Goal: Transaction & Acquisition: Obtain resource

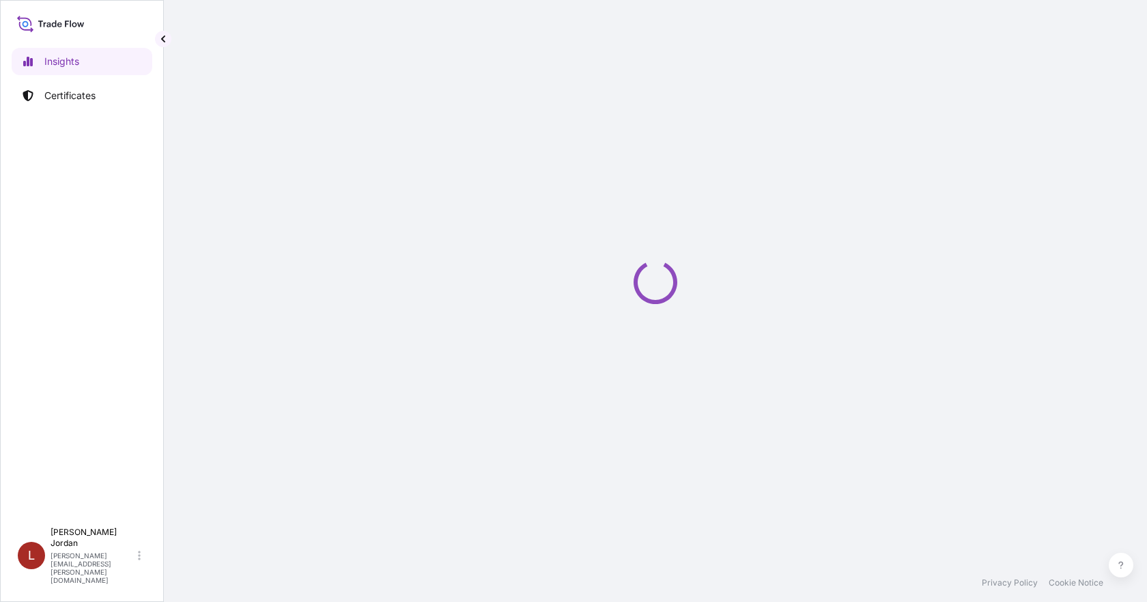
select select "2025"
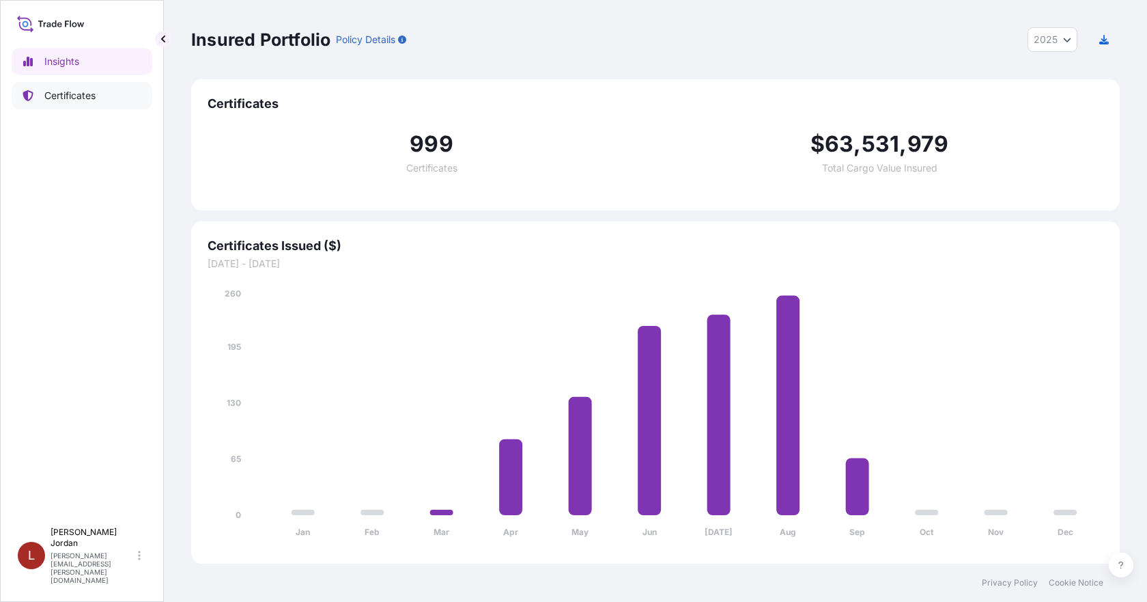
click at [102, 105] on link "Certificates" at bounding box center [82, 95] width 141 height 27
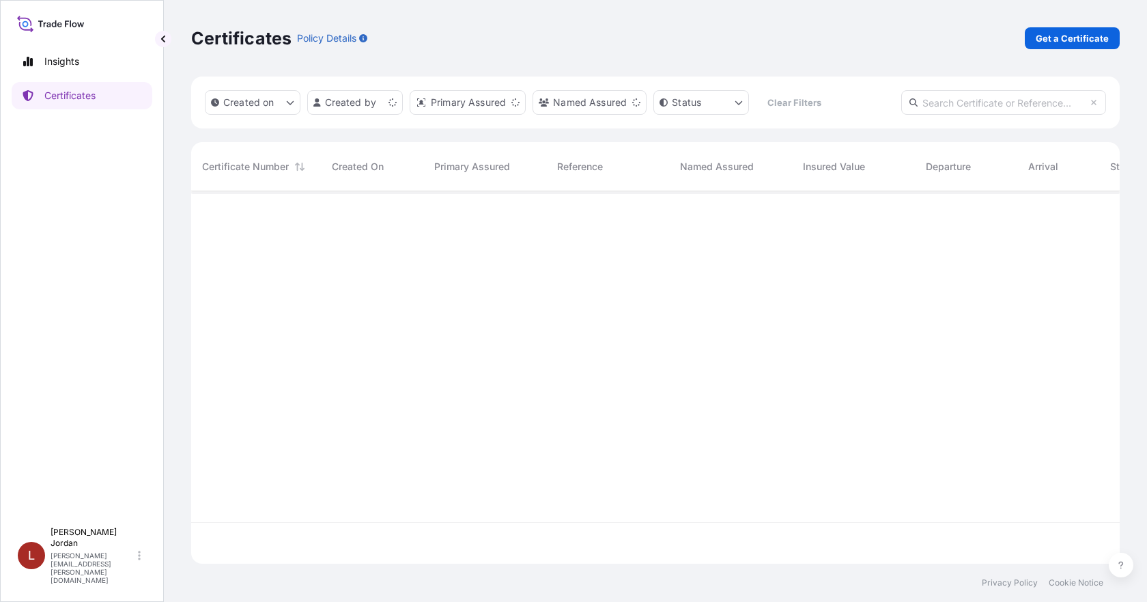
scroll to position [369, 918]
click at [1056, 42] on p "Get a Certificate" at bounding box center [1072, 38] width 73 height 14
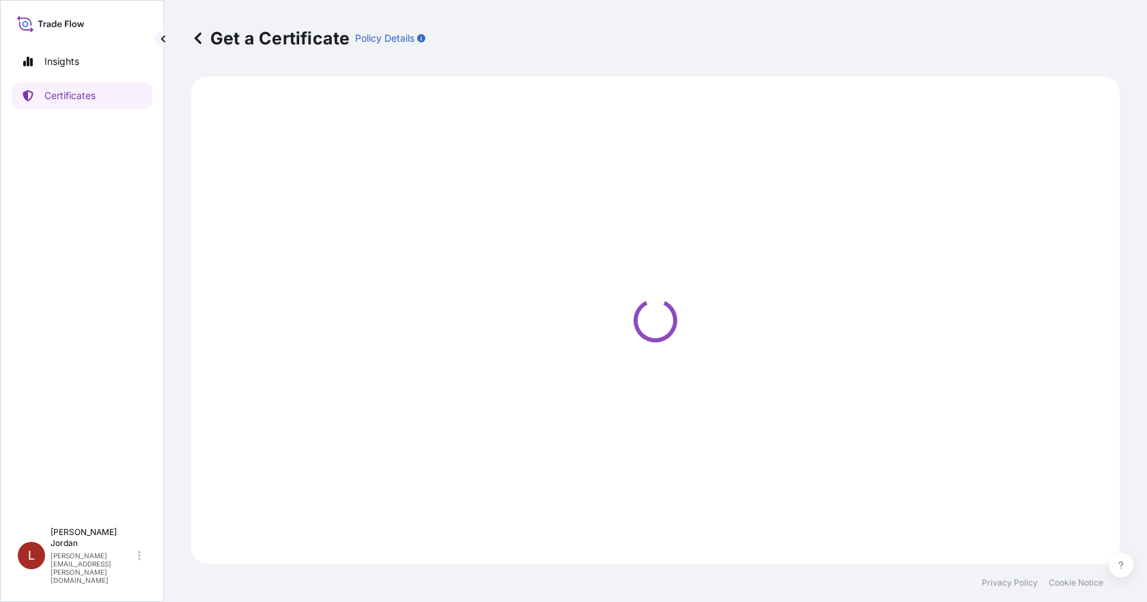
select select "Barge"
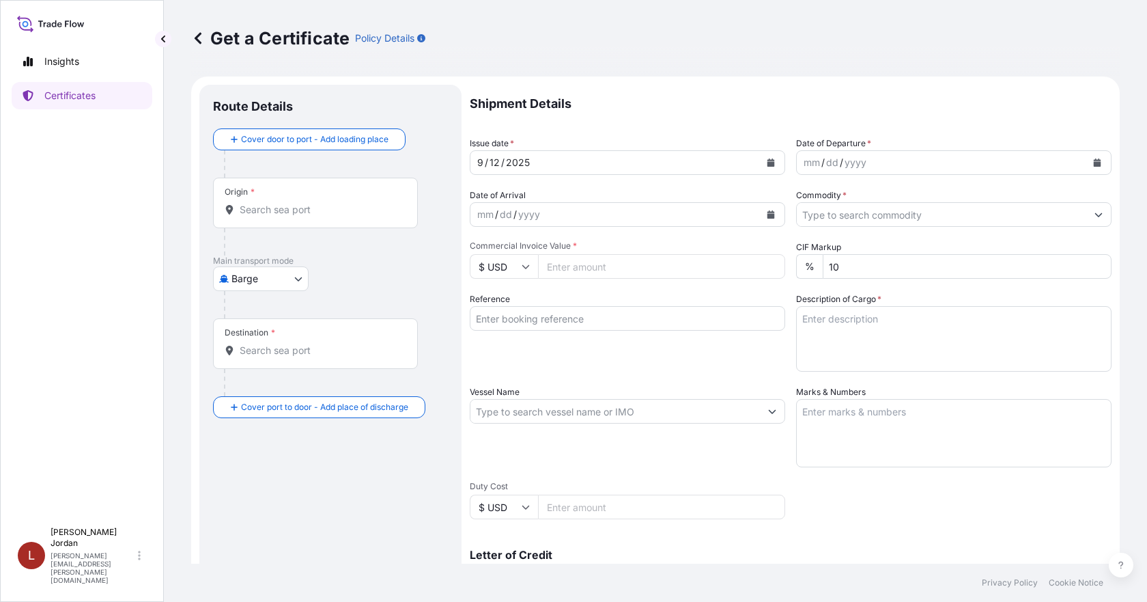
click at [298, 208] on input "Origin *" at bounding box center [320, 210] width 161 height 14
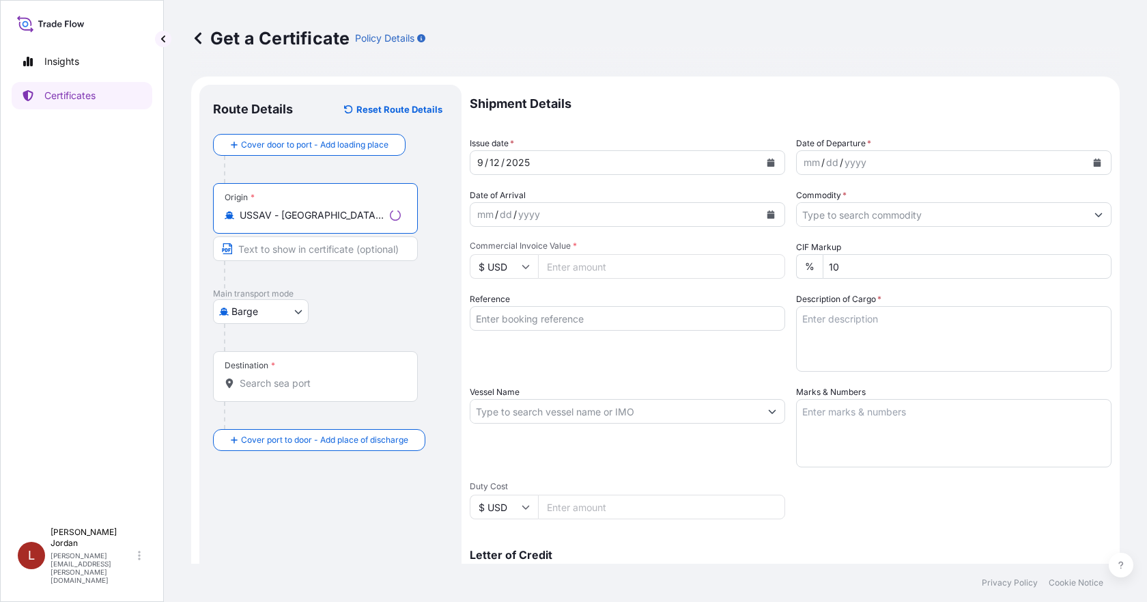
type input "USSAV - [GEOGRAPHIC_DATA], [GEOGRAPHIC_DATA]"
click at [300, 361] on div "Destination *" at bounding box center [315, 376] width 205 height 51
click at [300, 376] on input "Destination *" at bounding box center [320, 383] width 161 height 14
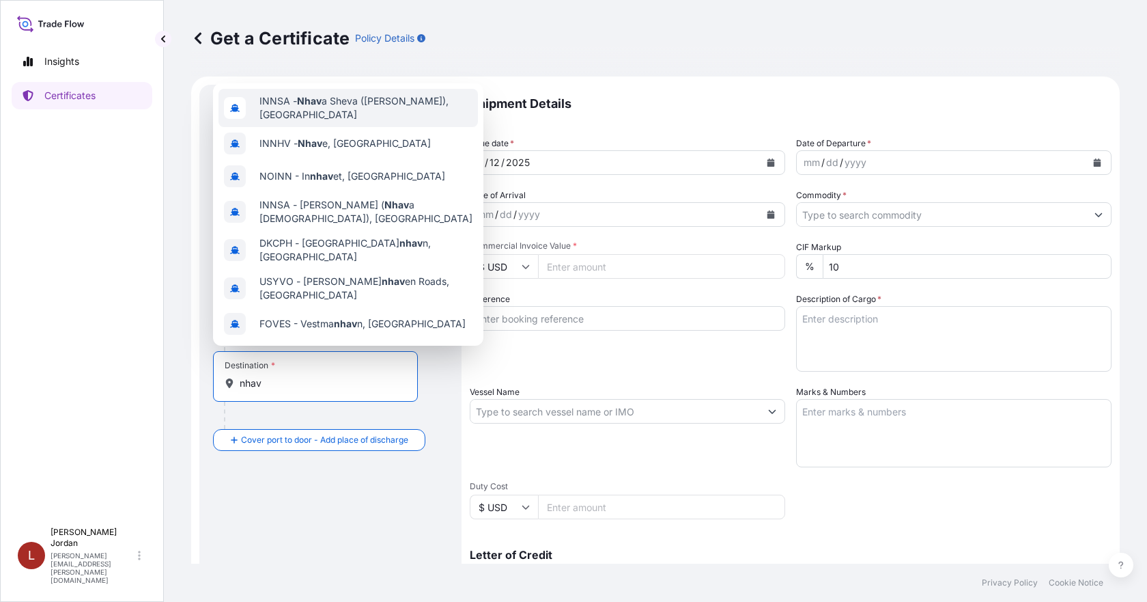
click at [376, 104] on span "INNSA - Nhav a Sheva ([PERSON_NAME]), [GEOGRAPHIC_DATA]" at bounding box center [365, 107] width 213 height 27
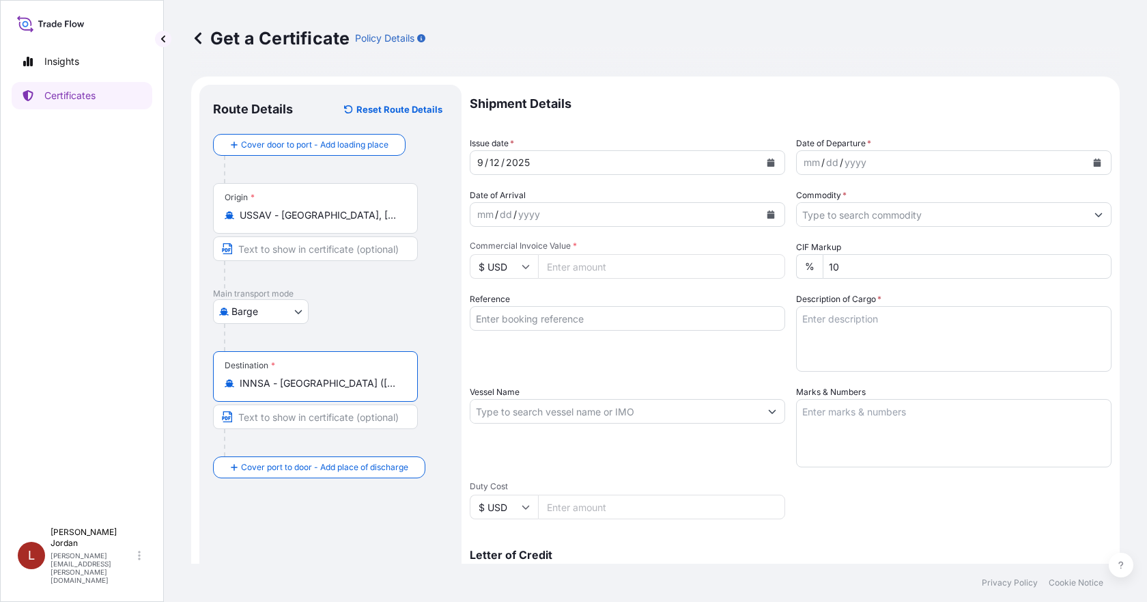
type input "INNSA - [GEOGRAPHIC_DATA] ([PERSON_NAME]), [GEOGRAPHIC_DATA]"
click at [1089, 158] on button "Calendar" at bounding box center [1097, 163] width 22 height 22
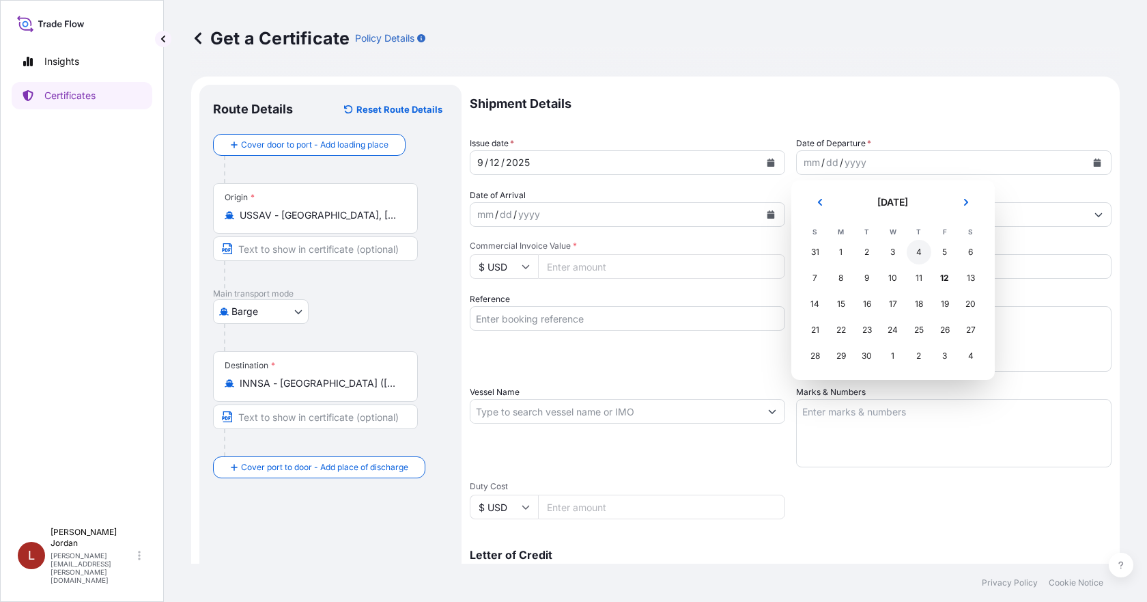
click at [919, 250] on div "4" at bounding box center [919, 252] width 25 height 25
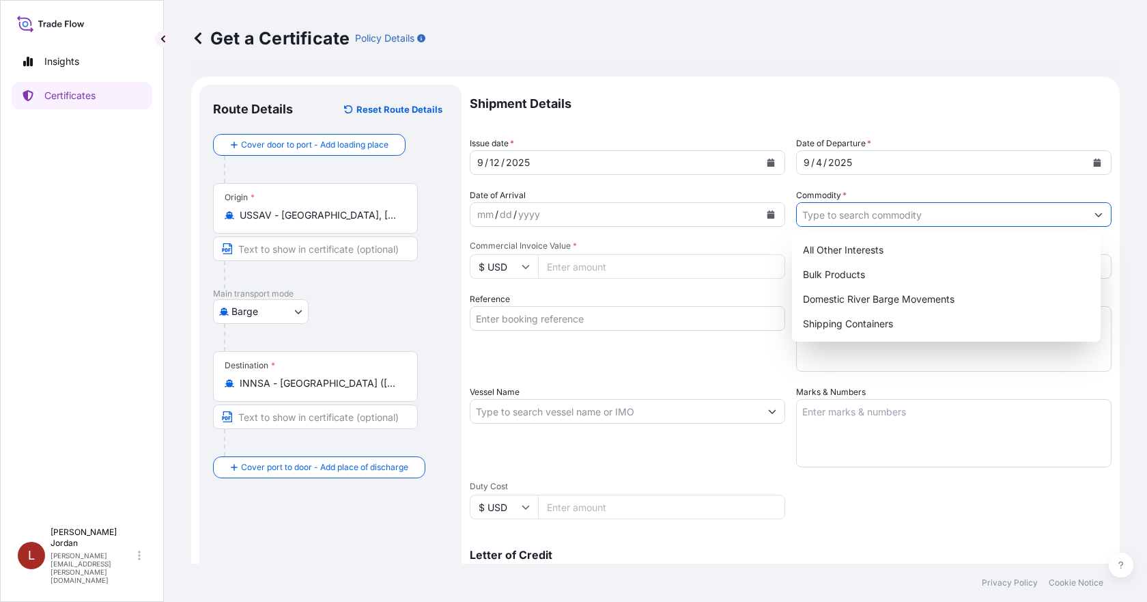
click at [908, 208] on input "Commodity *" at bounding box center [942, 214] width 290 height 25
click at [878, 318] on div "Shipping Containers" at bounding box center [947, 323] width 298 height 25
type input "Shipping Containers"
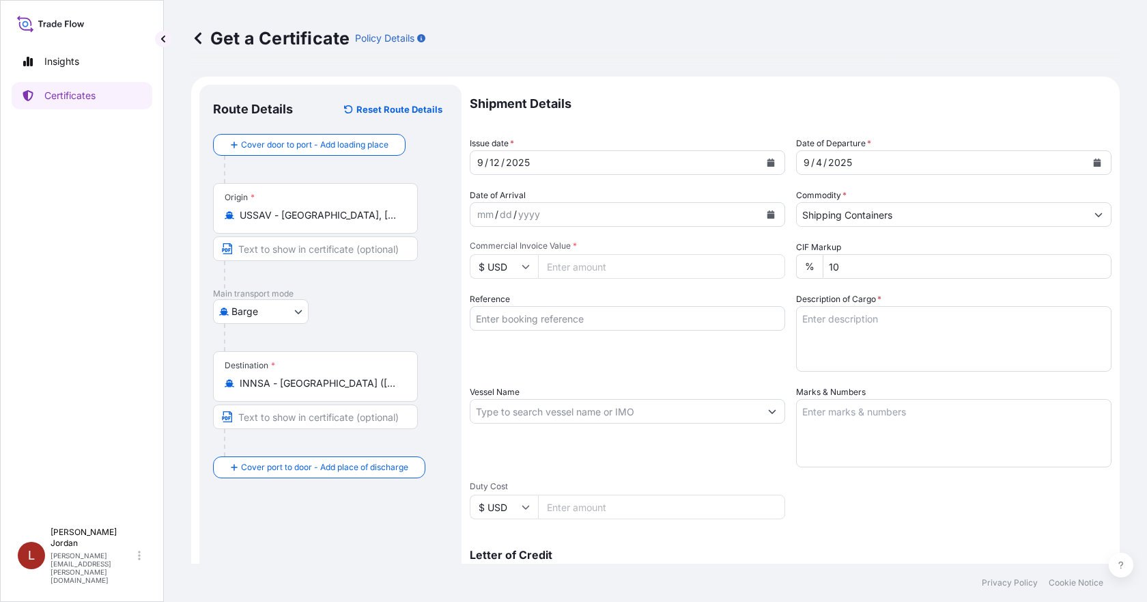
click at [864, 322] on textarea "Description of Cargo *" at bounding box center [953, 339] width 315 height 66
paste textarea "4 DR GLUCATE™ DO EMULSIFIER, 57G TH DR NMFC 43940 CHEMICALS, NOI, Class 85 Expo…"
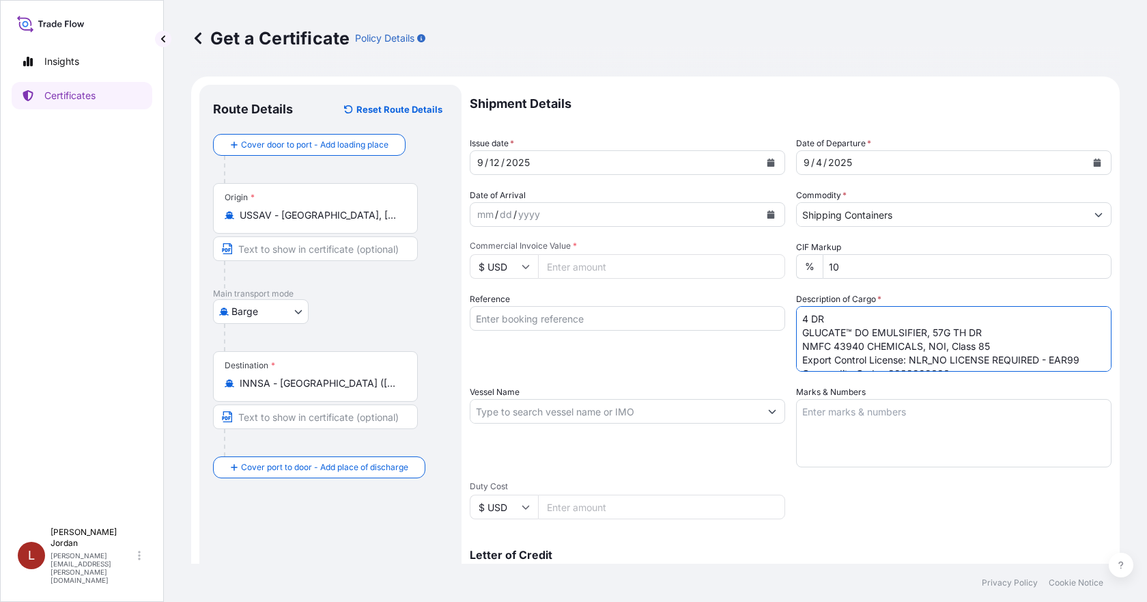
scroll to position [76, 0]
click at [828, 338] on textarea "4 DR GLUCATE™ DO EMULSIFIER, 57G TH DR NMFC 43940 CHEMICALS, NOI, Class 85 Expo…" at bounding box center [953, 339] width 315 height 66
click at [823, 323] on textarea "4 DR GLUCATE™ DO EMULSIFIER, 57G TH DR NMFC 43940 CHEMICALS, NOI, Class 85 Expo…" at bounding box center [953, 339] width 315 height 66
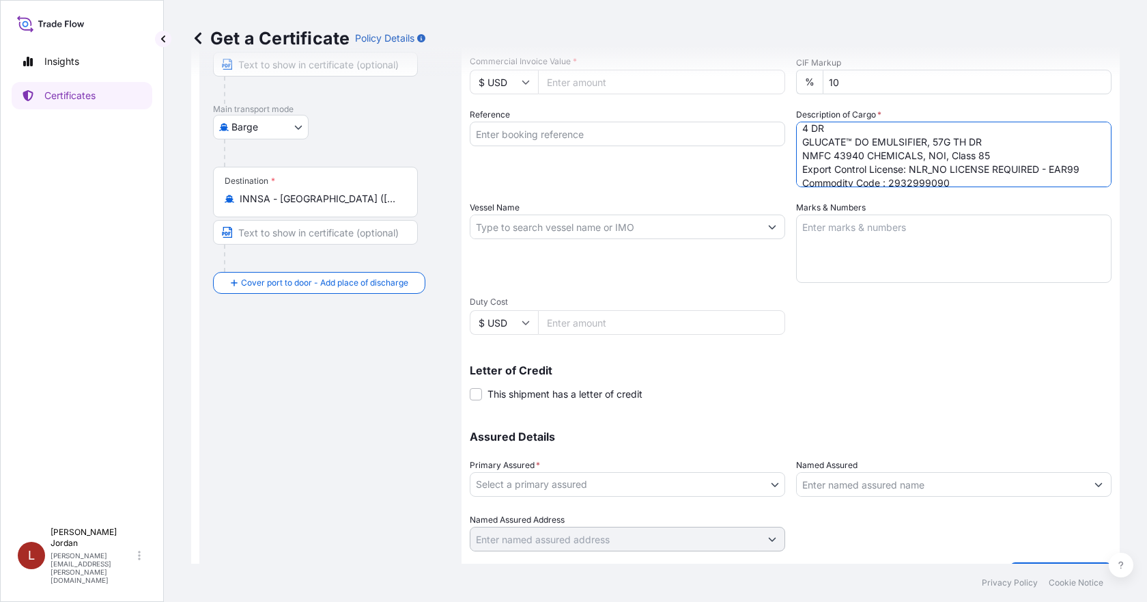
scroll to position [205, 0]
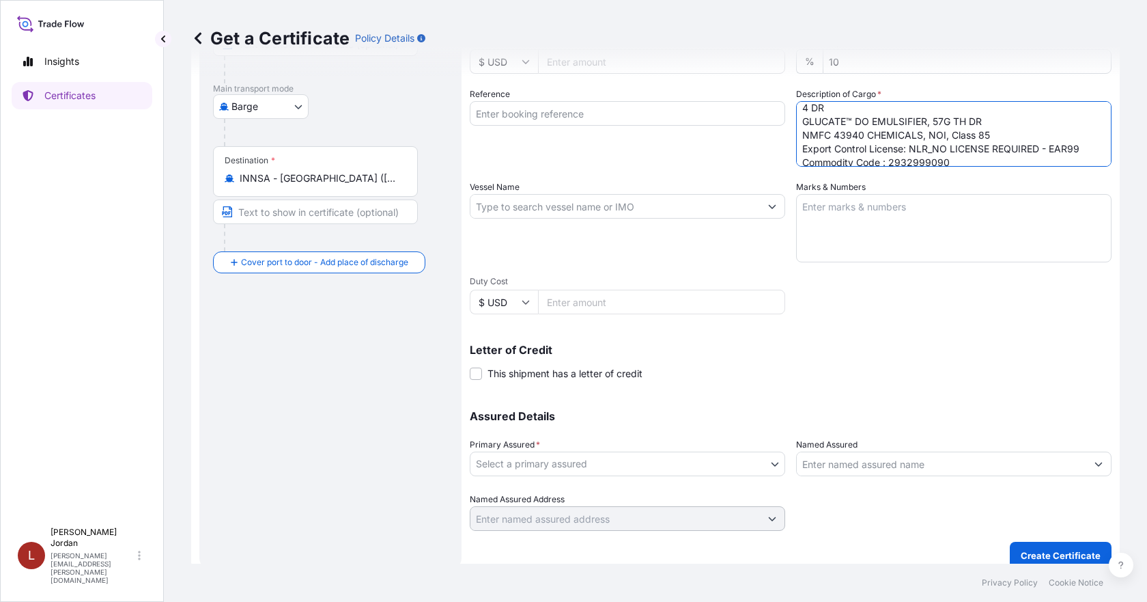
type textarea "4 DR GLUCATE™ DO EMULSIFIER, 57G TH DR NMFC 43940 CHEMICALS, NOI, Class 85 Expo…"
click at [639, 470] on body "Insights Certificates L [PERSON_NAME] [PERSON_NAME][EMAIL_ADDRESS][PERSON_NAME]…" at bounding box center [573, 301] width 1147 height 602
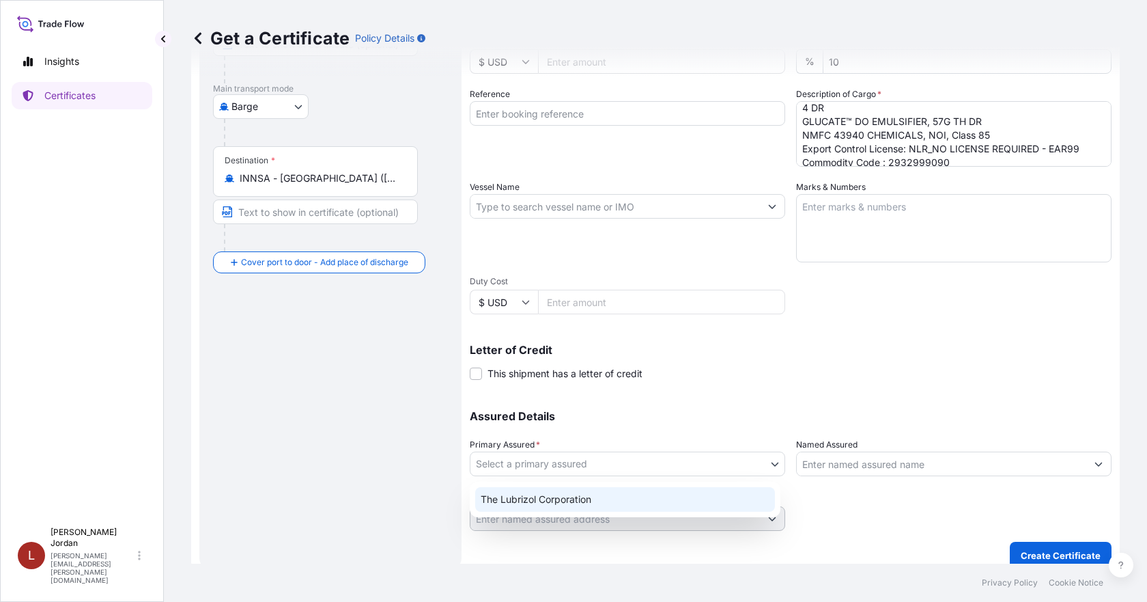
click at [614, 498] on div "The Lubrizol Corporation" at bounding box center [625, 499] width 300 height 25
select select "31566"
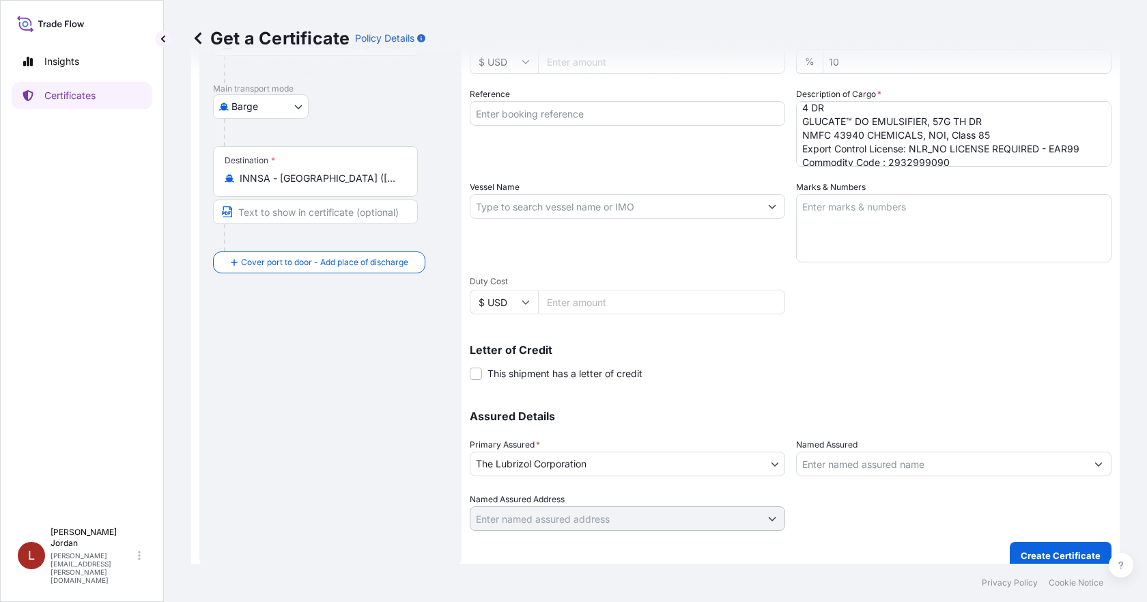
click at [851, 451] on div at bounding box center [953, 463] width 315 height 25
click at [843, 468] on input "Named Assured" at bounding box center [942, 463] width 290 height 25
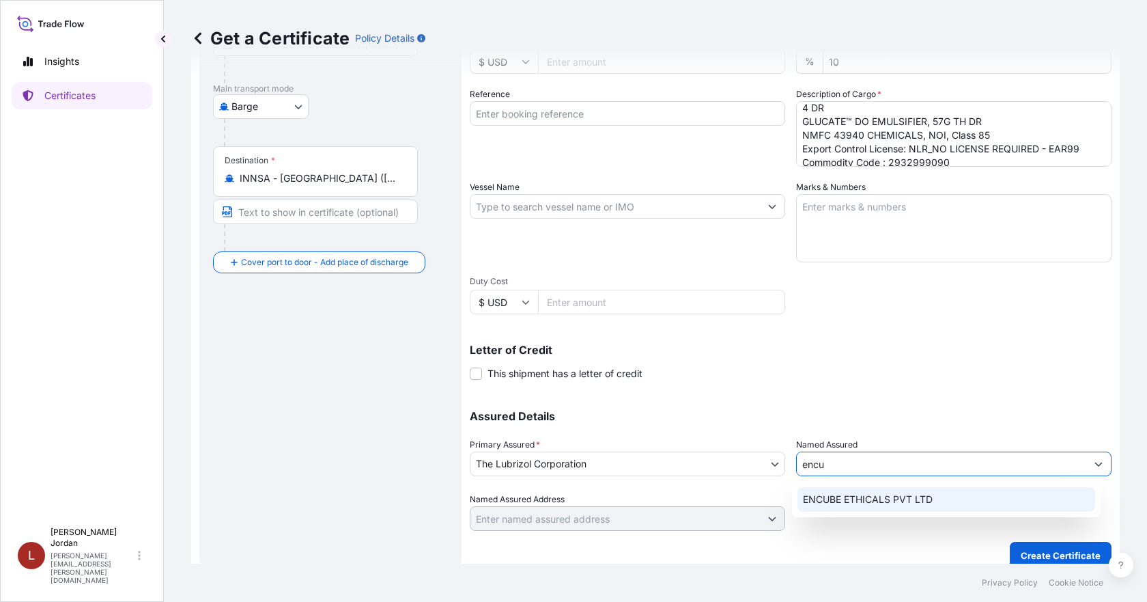
click at [889, 505] on span "ENCUBE ETHICALS PVT LTD" at bounding box center [868, 499] width 130 height 14
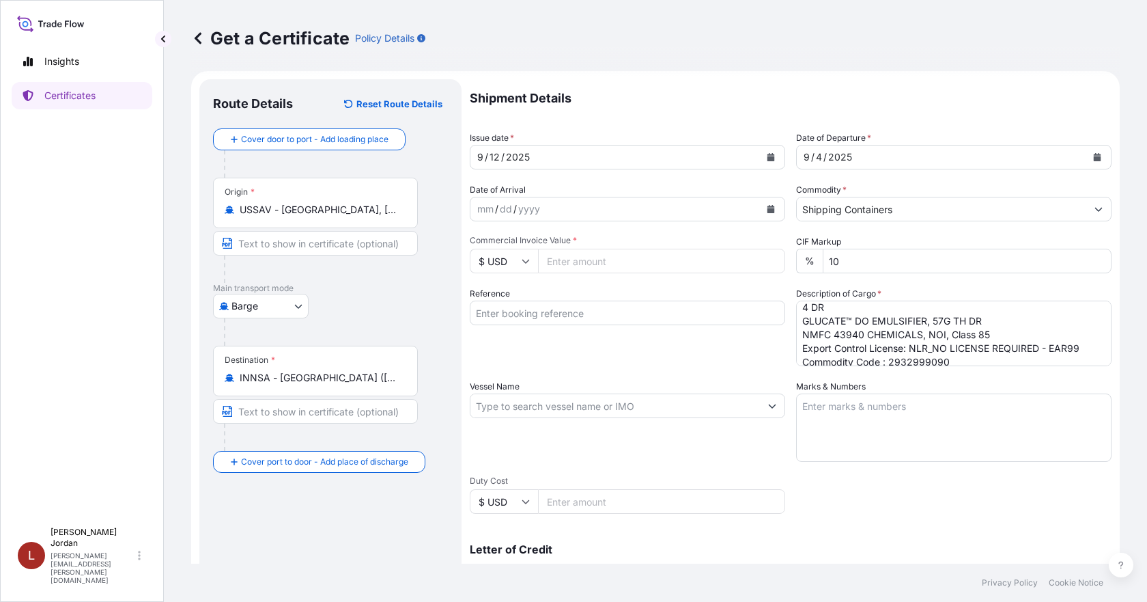
scroll to position [0, 0]
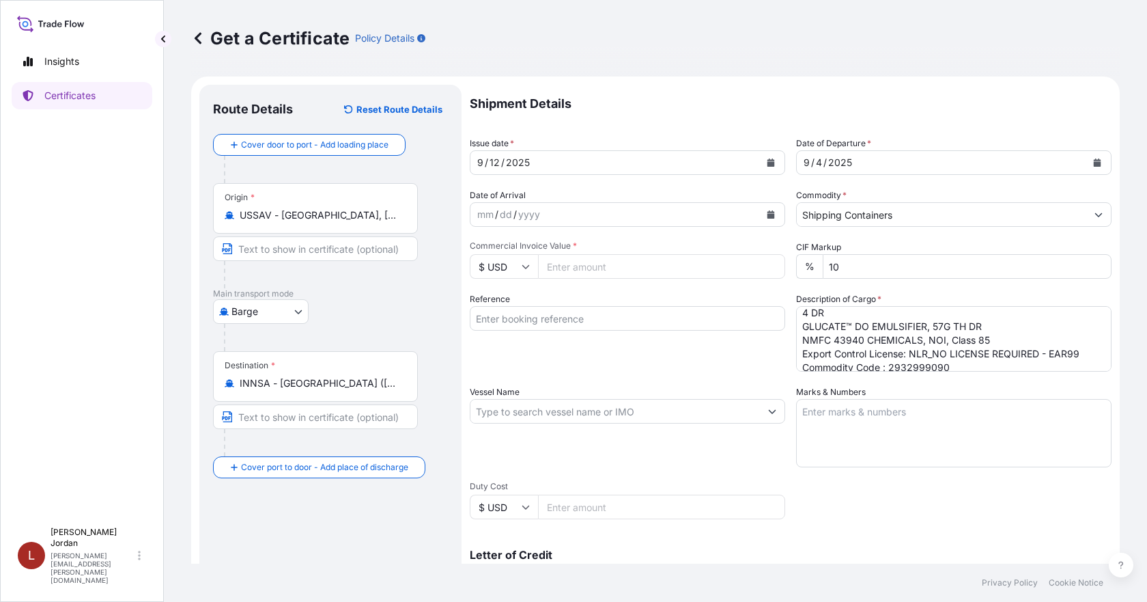
type input "ENCUBE ETHICALS PVT LTD"
click at [559, 317] on input "Reference" at bounding box center [627, 318] width 315 height 25
paste input "80000108963"
type input "80000108963"
click at [614, 274] on input "Commercial Invoice Value *" at bounding box center [661, 266] width 247 height 25
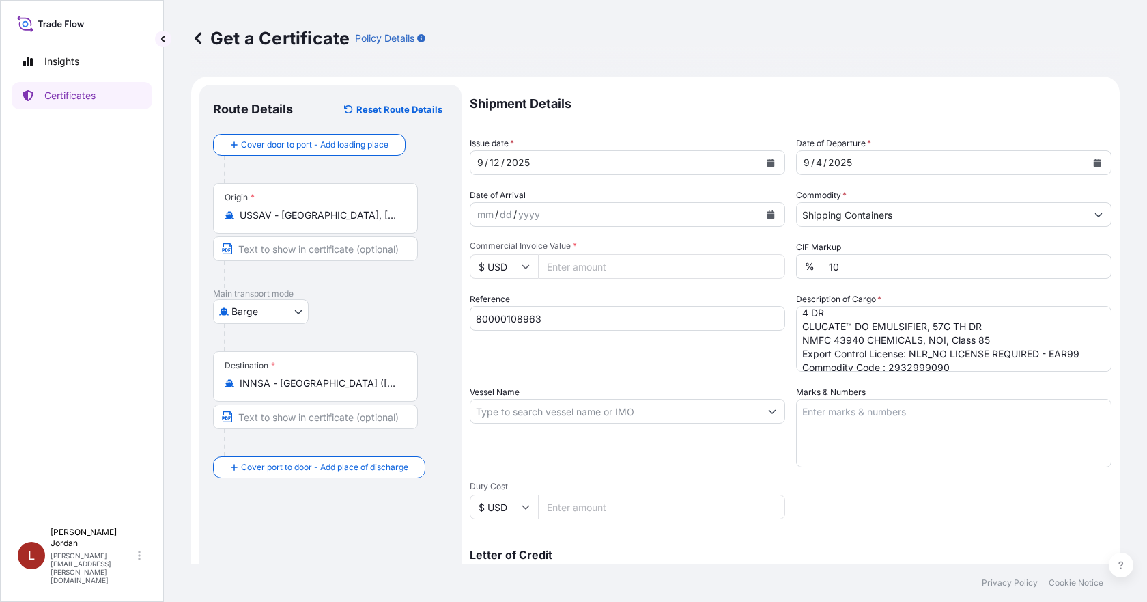
paste input "18556.20"
type input "18556.20"
click at [952, 489] on div "Shipment Details Issue date * [DATE] Date of Departure * [DATE] Date of Arrival…" at bounding box center [791, 410] width 642 height 651
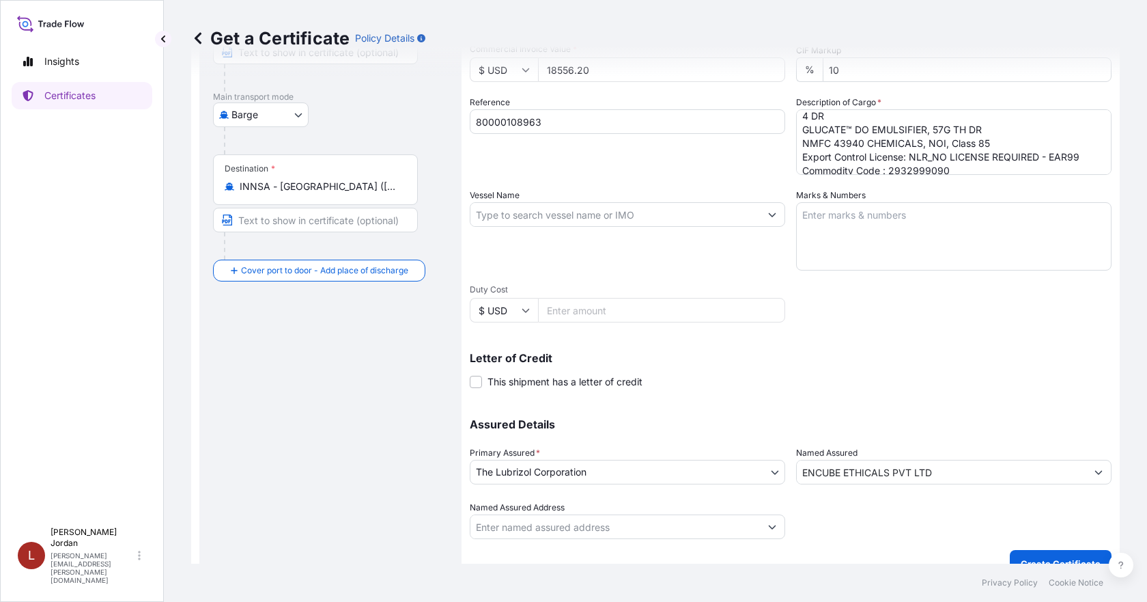
scroll to position [219, 0]
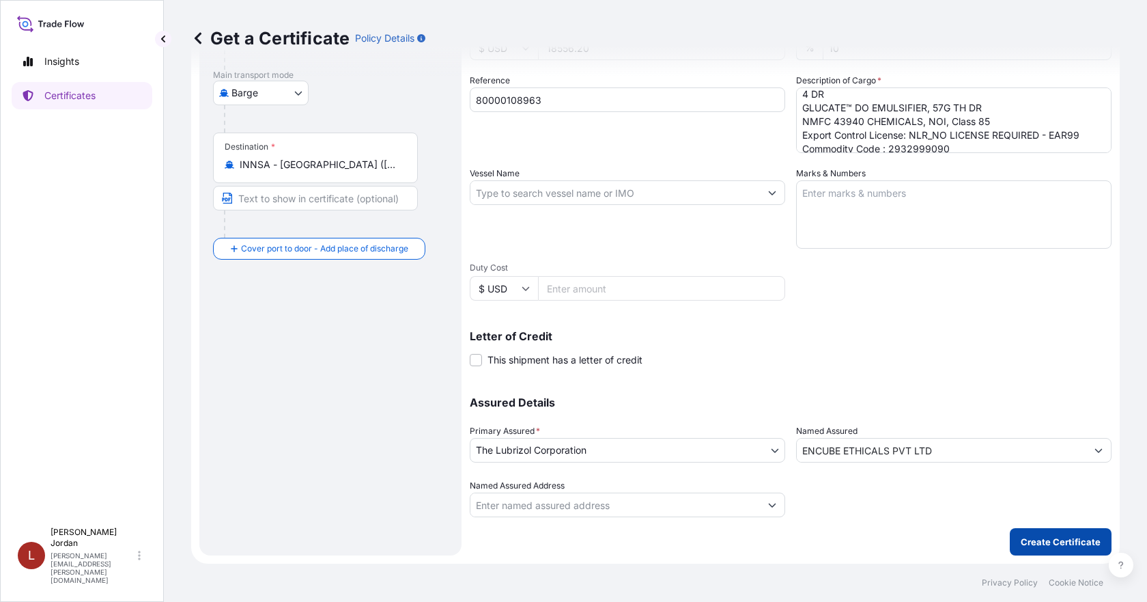
click at [1043, 536] on p "Create Certificate" at bounding box center [1061, 542] width 80 height 14
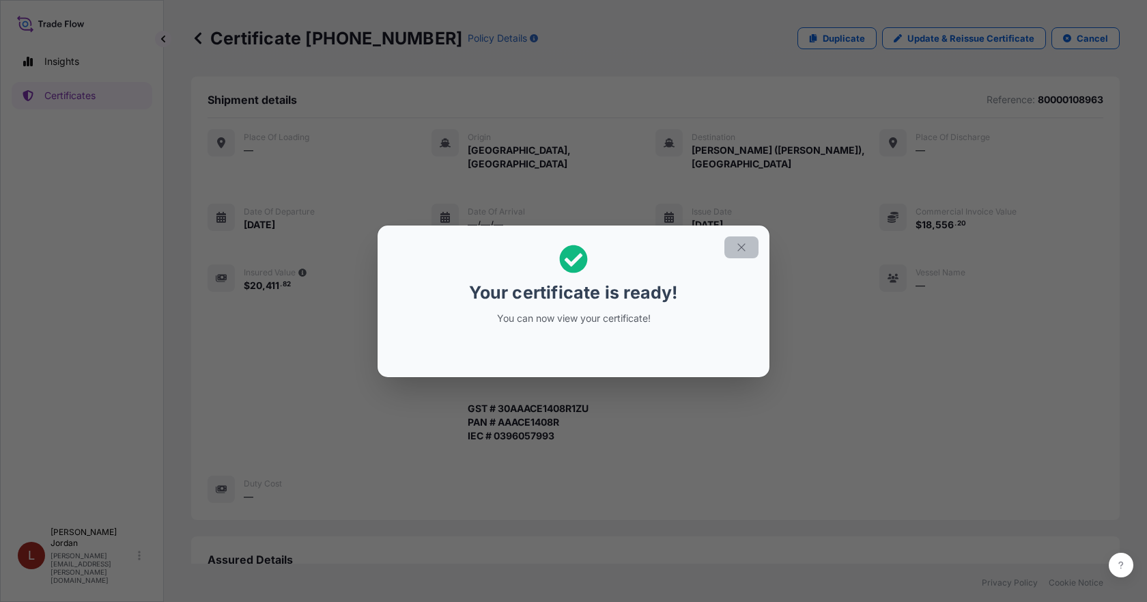
click at [742, 247] on icon "button" at bounding box center [741, 247] width 8 height 8
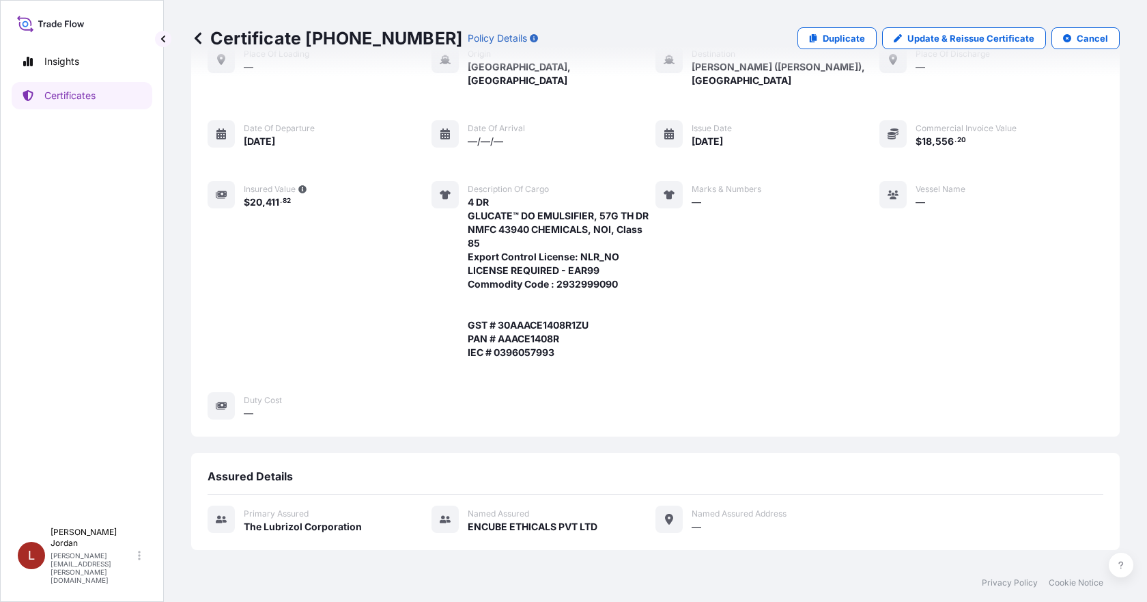
scroll to position [326, 0]
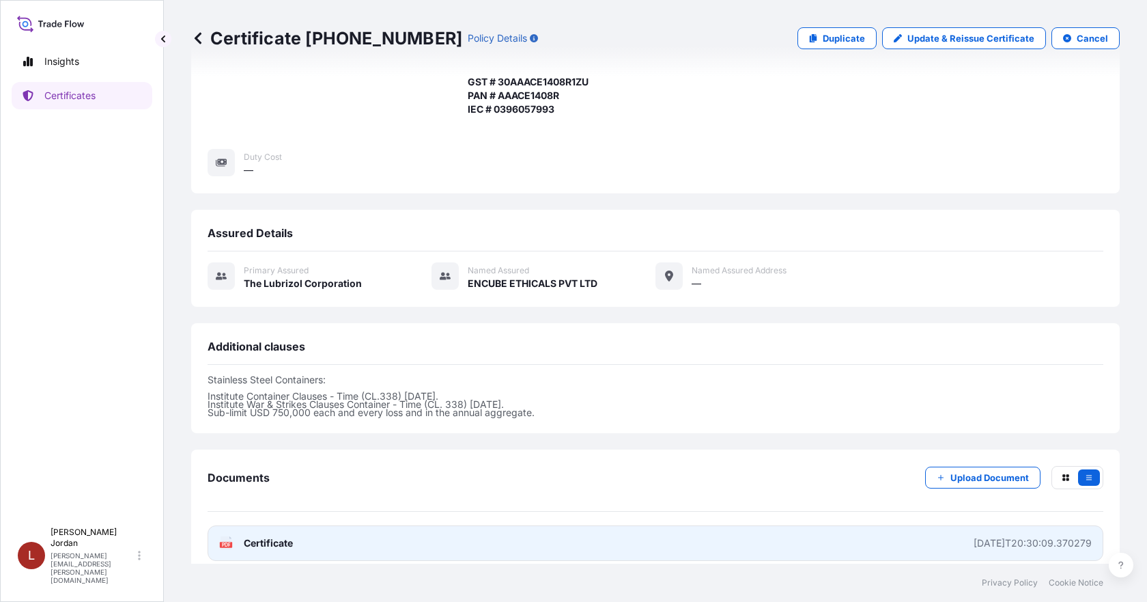
click at [806, 525] on link "PDF Certificate [DATE]T20:30:09.370279" at bounding box center [656, 543] width 896 height 36
